Goal: Task Accomplishment & Management: Complete application form

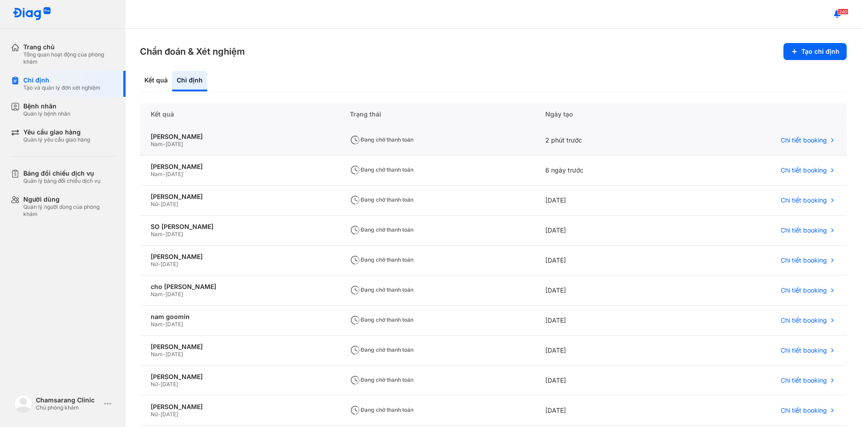
click at [199, 145] on div "Nam - [DATE]" at bounding box center [240, 144] width 178 height 7
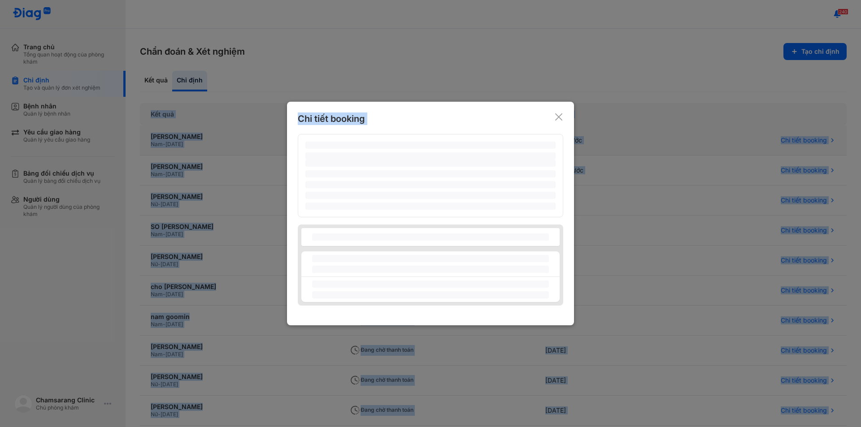
click at [199, 145] on div at bounding box center [430, 213] width 861 height 427
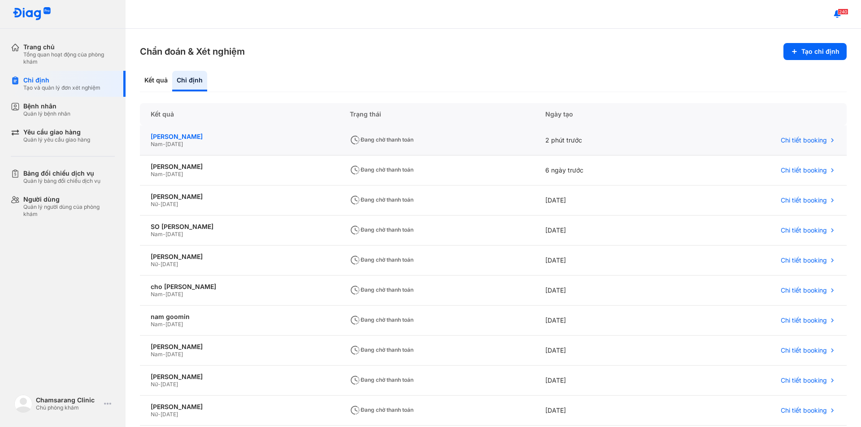
click at [207, 140] on div "[PERSON_NAME]" at bounding box center [240, 137] width 178 height 8
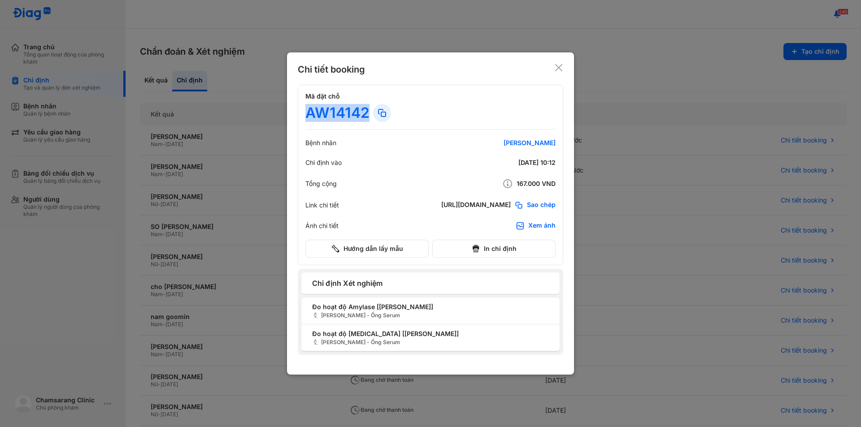
drag, startPoint x: 368, startPoint y: 109, endPoint x: 306, endPoint y: 114, distance: 62.5
click at [306, 114] on div "AW14142" at bounding box center [337, 113] width 64 height 18
copy div "AW14142"
click at [409, 69] on icon at bounding box center [558, 67] width 9 height 9
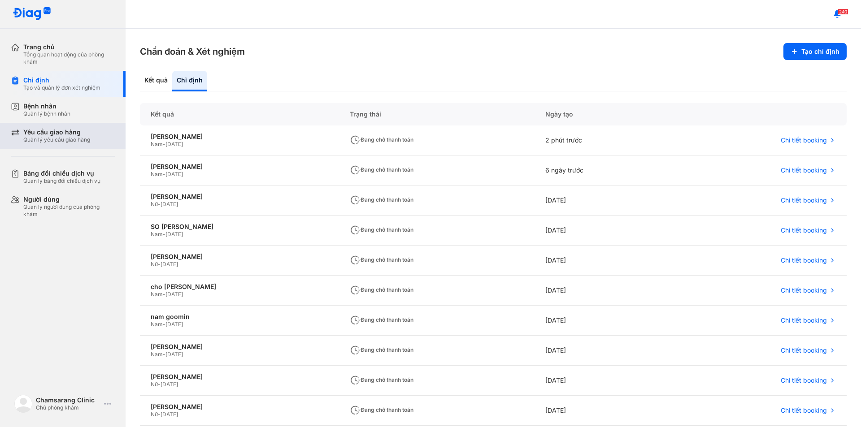
click at [69, 132] on div "Yêu cầu giao hàng" at bounding box center [56, 132] width 67 height 8
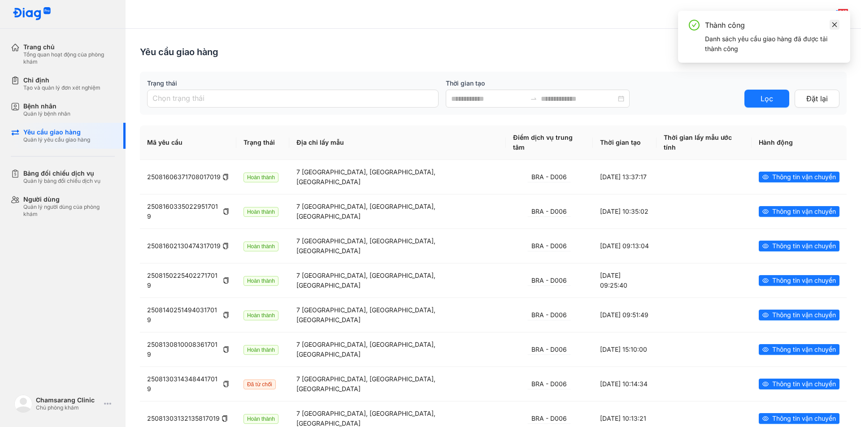
click at [409, 24] on link at bounding box center [834, 25] width 10 height 10
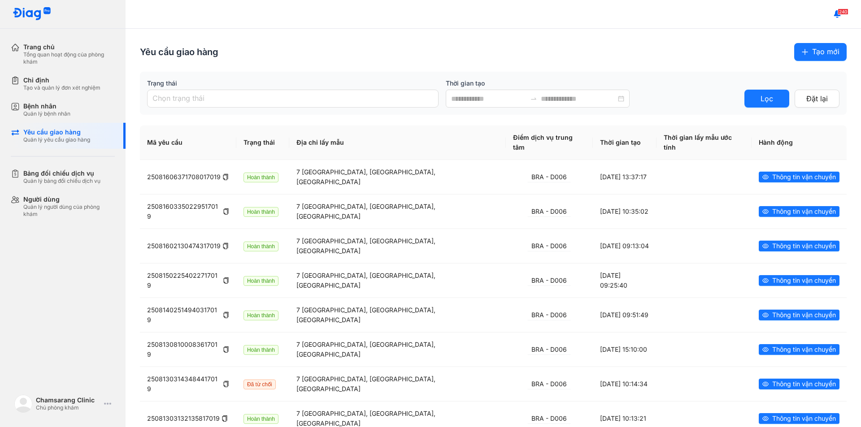
click at [409, 47] on span "Tạo mới" at bounding box center [825, 51] width 27 height 11
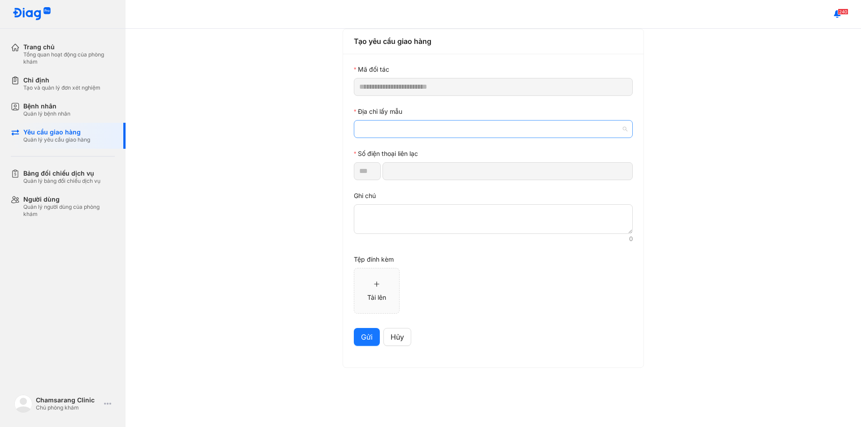
click at [399, 127] on span at bounding box center [493, 129] width 268 height 17
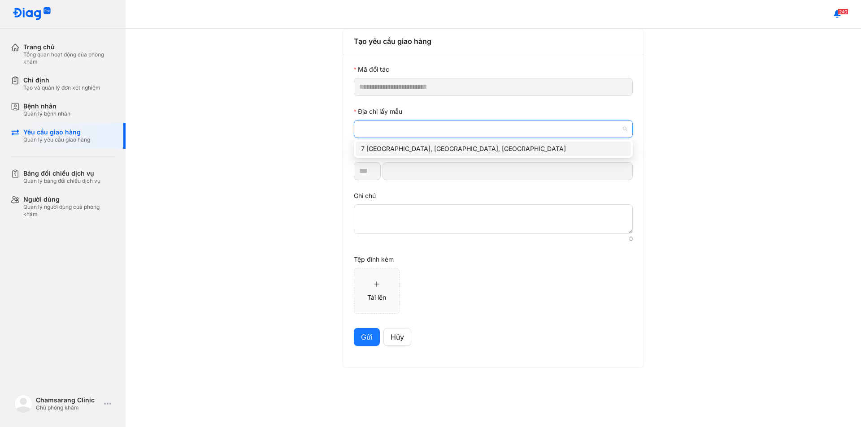
click at [403, 149] on div "7 [GEOGRAPHIC_DATA], [GEOGRAPHIC_DATA], [GEOGRAPHIC_DATA]" at bounding box center [493, 149] width 264 height 10
type input "*********"
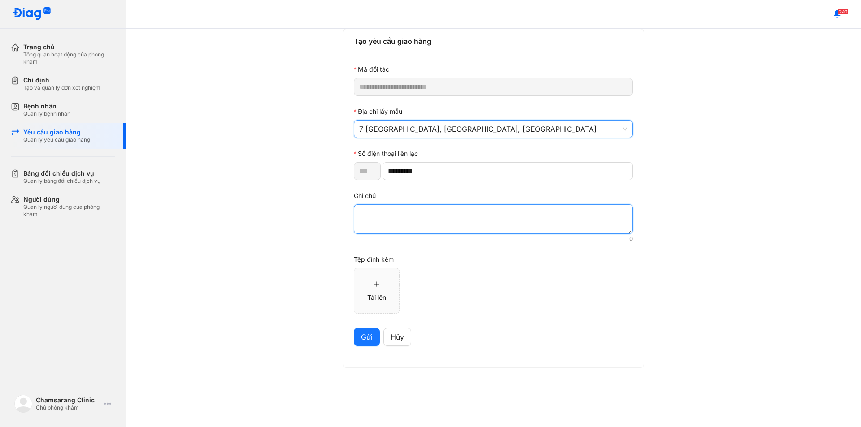
click at [389, 217] on textarea at bounding box center [493, 219] width 279 height 30
paste textarea "*******"
type textarea "*******"
click at [364, 340] on span "Gửi" at bounding box center [367, 337] width 12 height 11
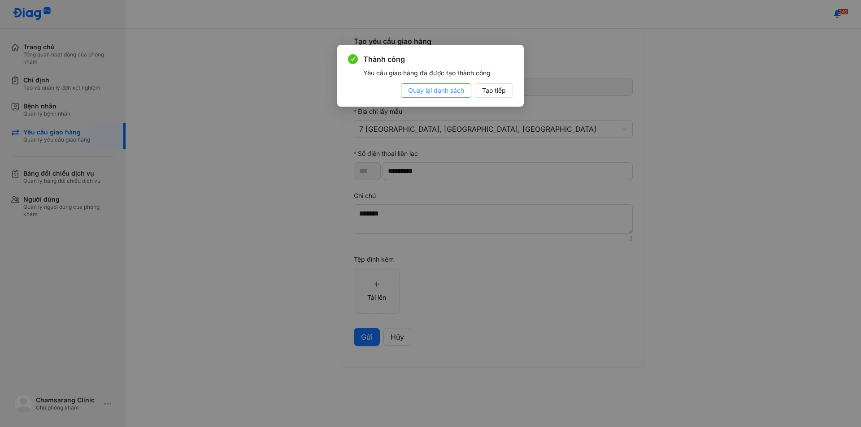
click at [409, 94] on span "Quay lại danh sách" at bounding box center [436, 91] width 56 height 10
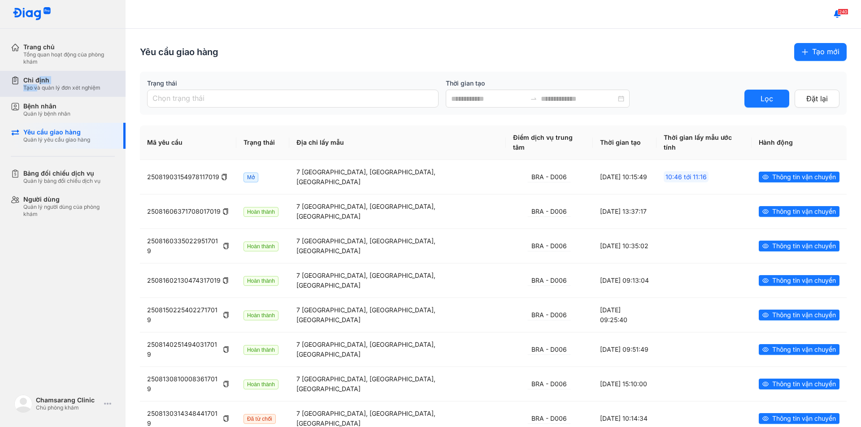
click at [39, 84] on div "Chỉ định Tạo và quản lý đơn xét nghiệm" at bounding box center [61, 83] width 77 height 15
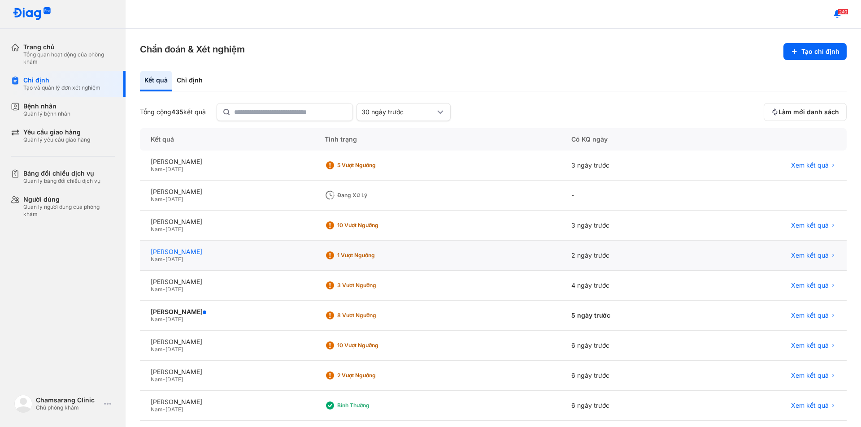
click at [219, 251] on div "[PERSON_NAME]" at bounding box center [227, 252] width 152 height 8
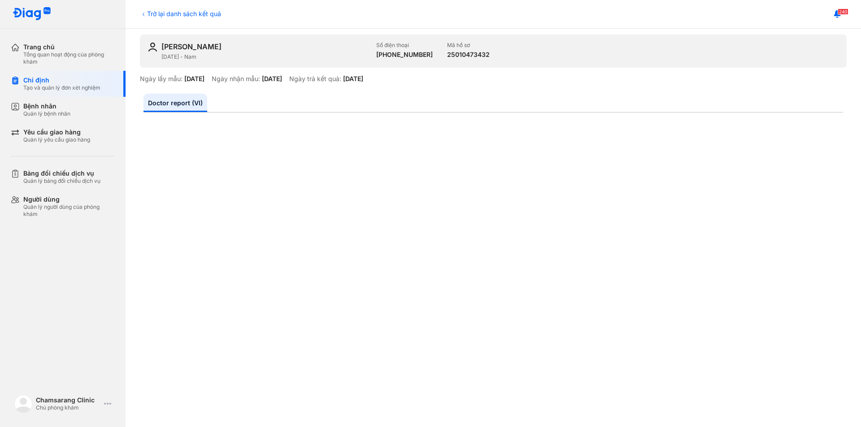
scroll to position [33, 0]
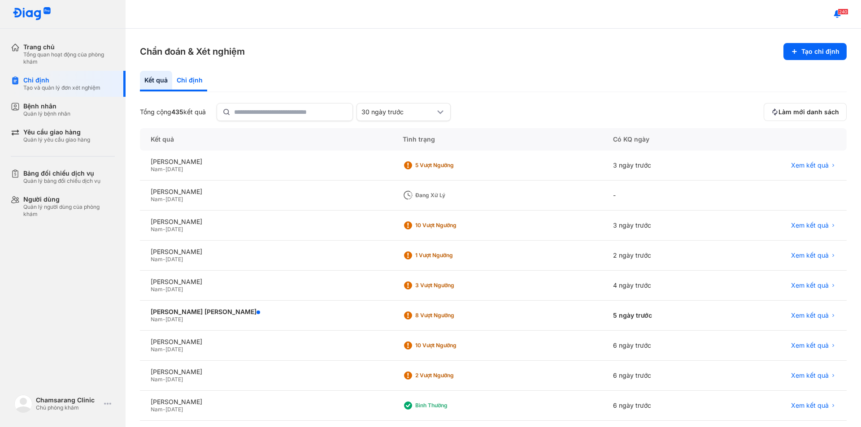
click at [193, 78] on div "Chỉ định" at bounding box center [189, 81] width 35 height 21
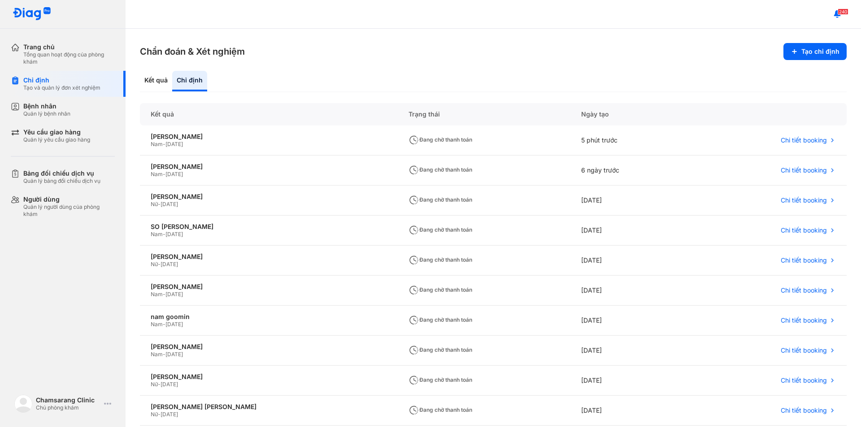
click at [436, 48] on section "Chẩn đoán & Xét nghiệm Tạo chỉ định" at bounding box center [493, 51] width 707 height 17
